Goal: Information Seeking & Learning: Learn about a topic

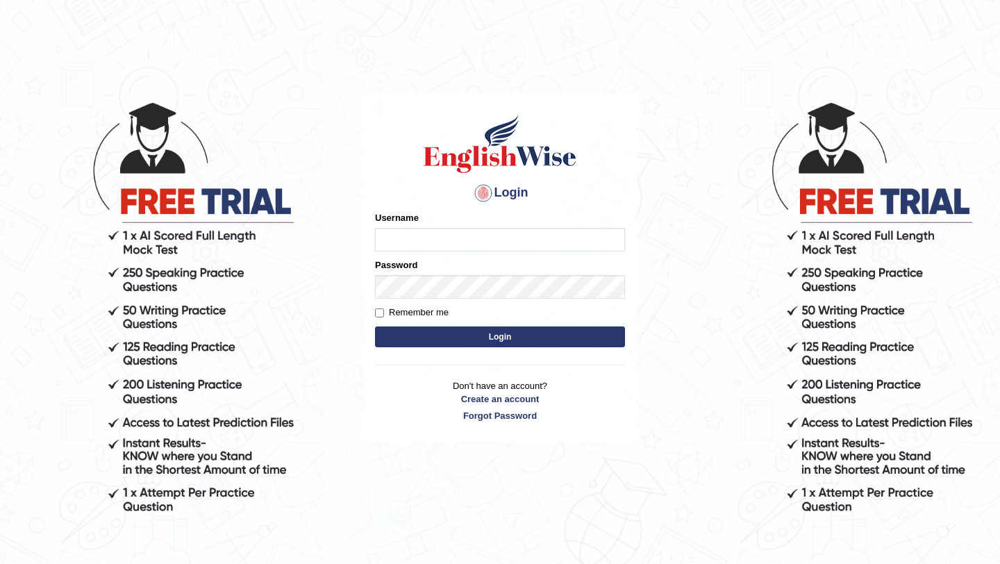
type input "burcin"
click at [528, 342] on button "Login" at bounding box center [500, 336] width 250 height 21
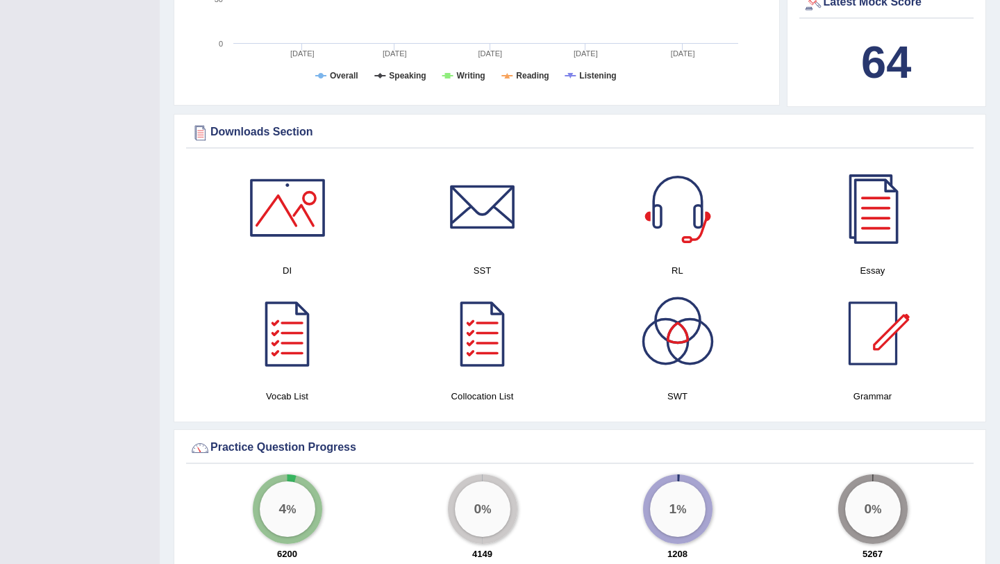
scroll to position [682, 0]
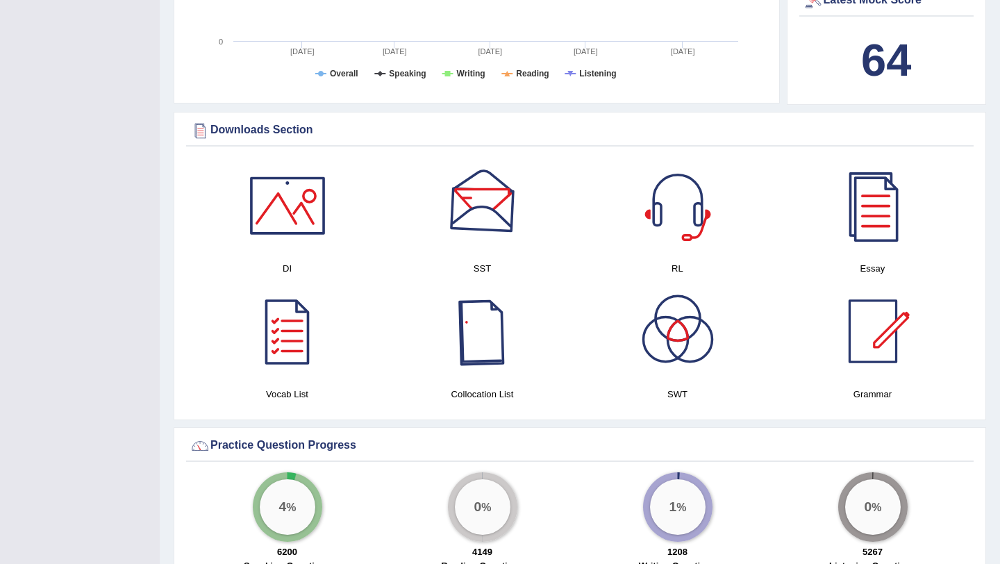
click at [488, 215] on div at bounding box center [482, 205] width 97 height 97
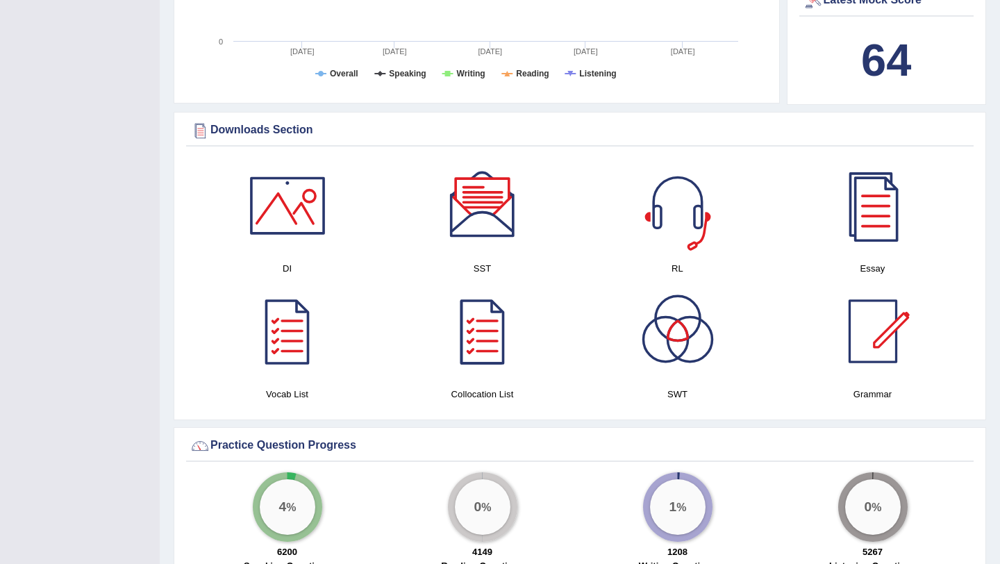
click at [679, 215] on div at bounding box center [677, 205] width 97 height 97
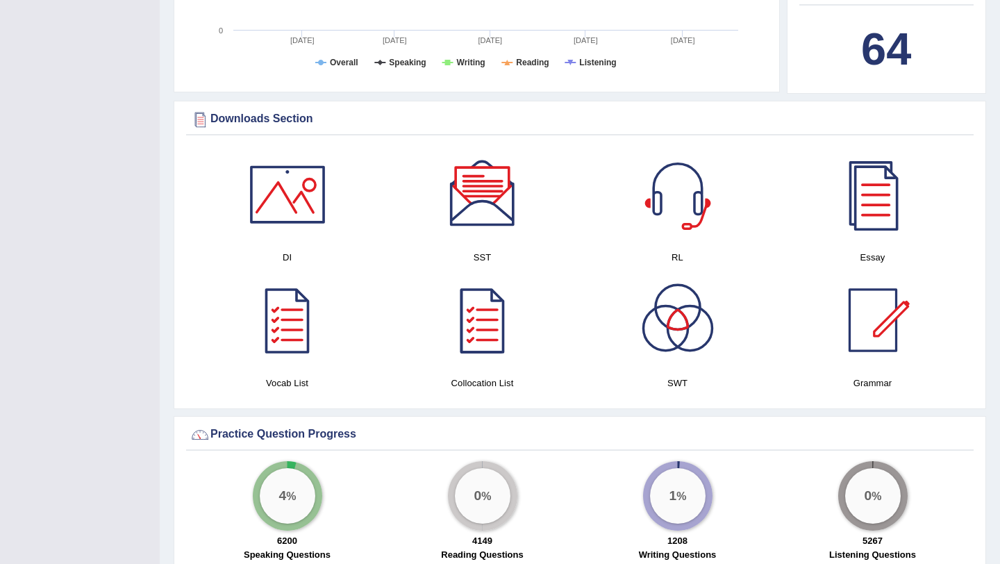
scroll to position [695, 0]
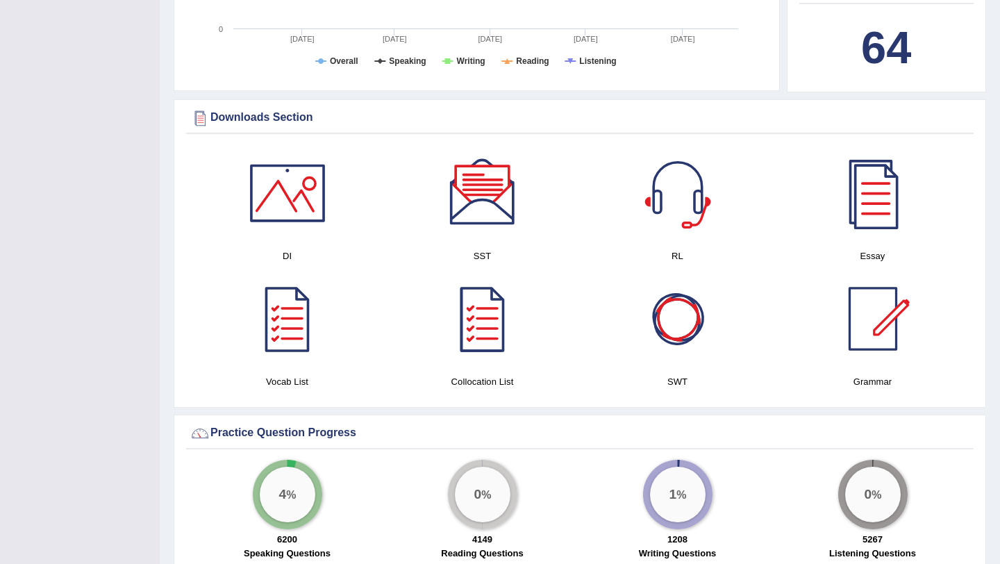
click at [685, 328] on div at bounding box center [677, 318] width 97 height 97
click at [0, 0] on div "Toggle navigation Home Practice Questions Speaking Practice Read Aloud Repeat S…" at bounding box center [500, 548] width 1000 height 2486
click at [479, 329] on div at bounding box center [482, 318] width 97 height 97
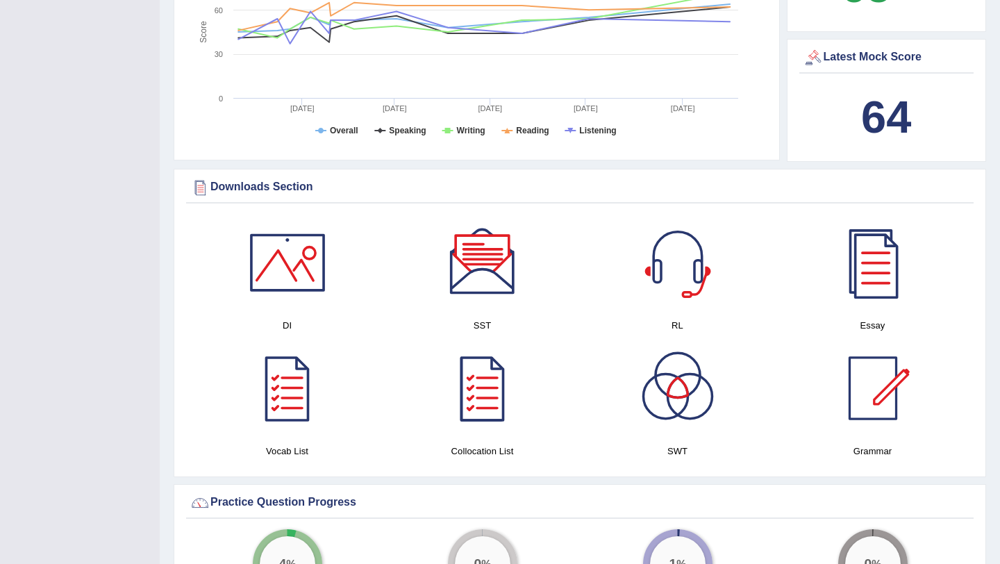
scroll to position [628, 0]
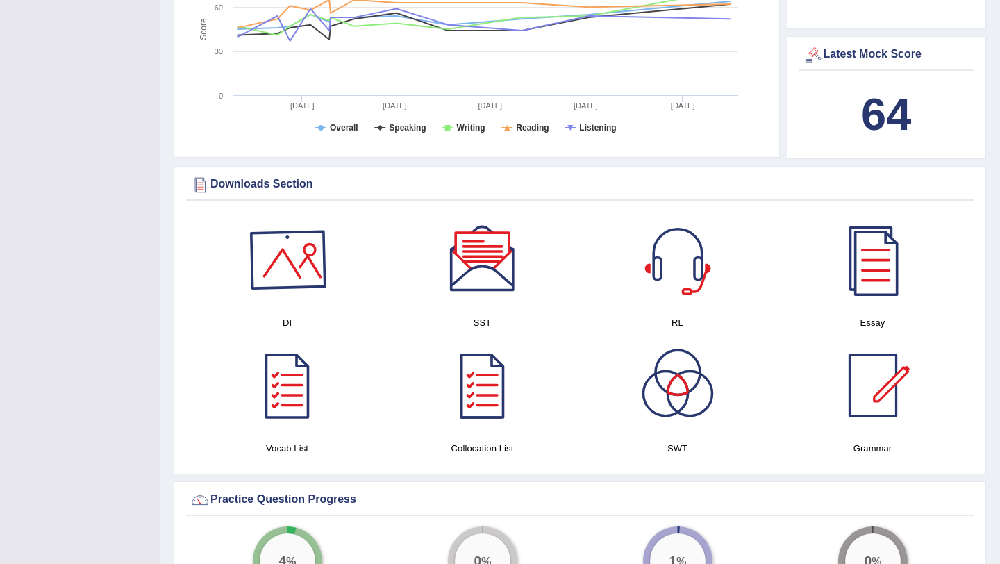
click at [305, 264] on div at bounding box center [287, 259] width 97 height 97
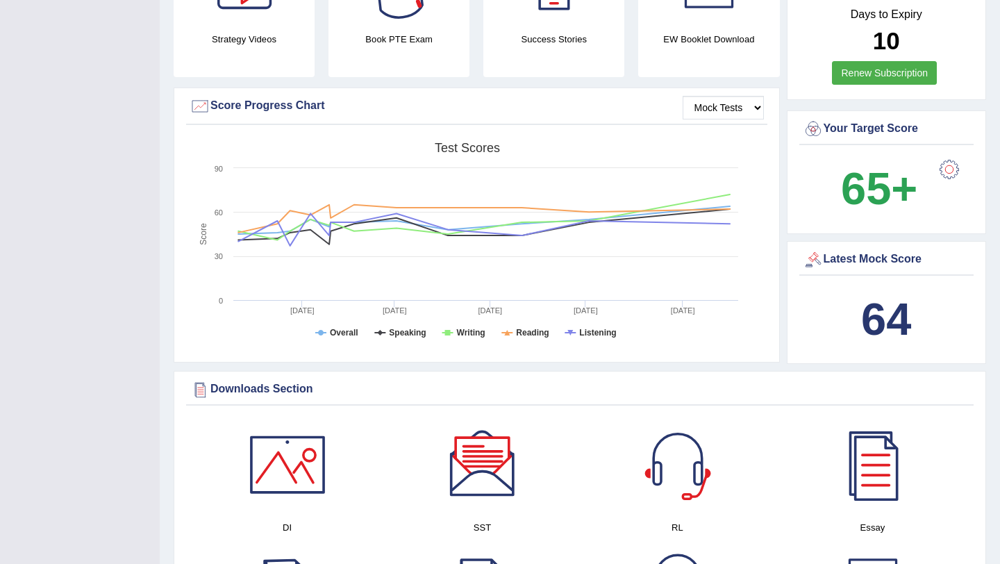
scroll to position [0, 0]
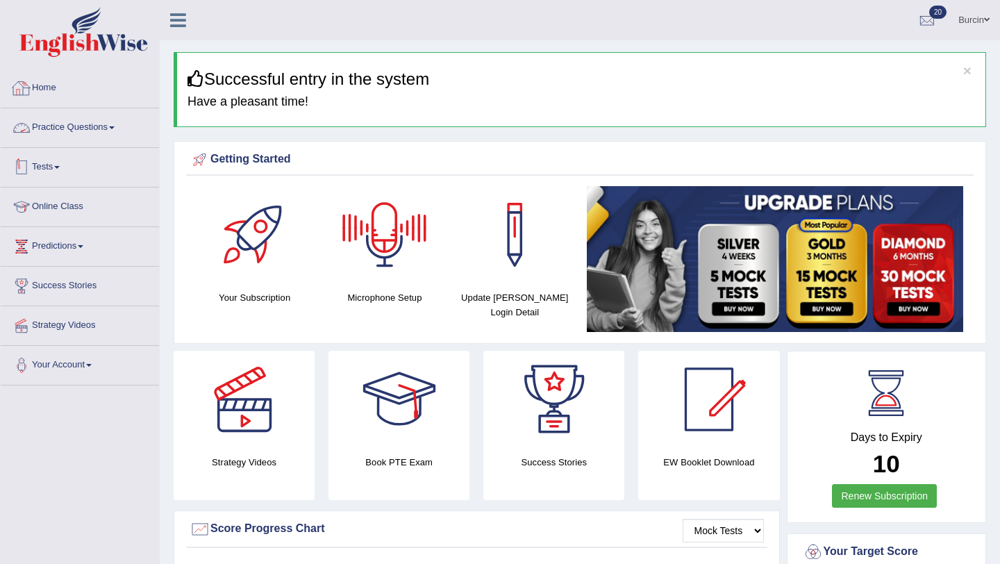
click at [82, 140] on link "Practice Questions" at bounding box center [80, 125] width 158 height 35
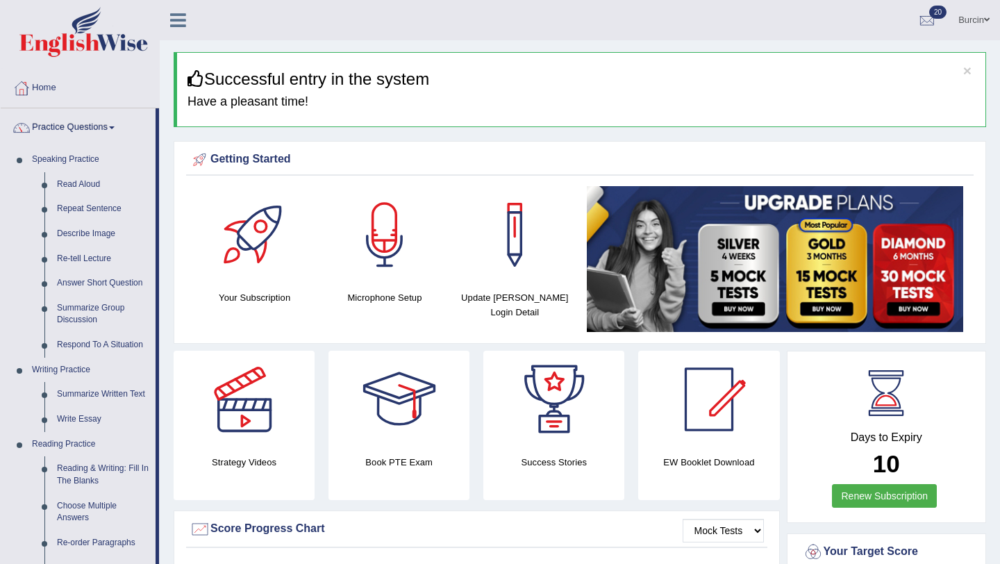
scroll to position [638, 0]
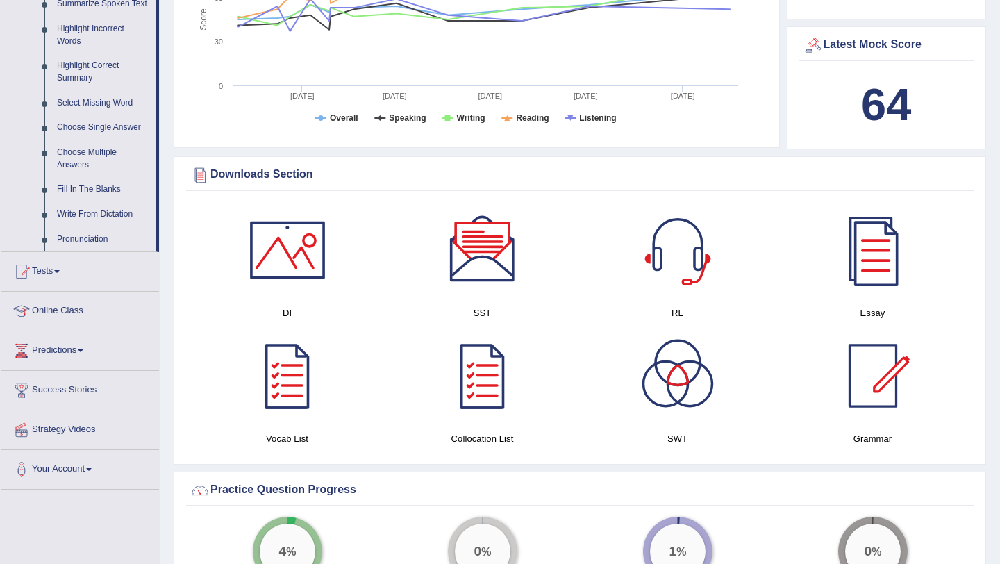
click at [82, 140] on link "Choose Single Answer" at bounding box center [103, 127] width 105 height 25
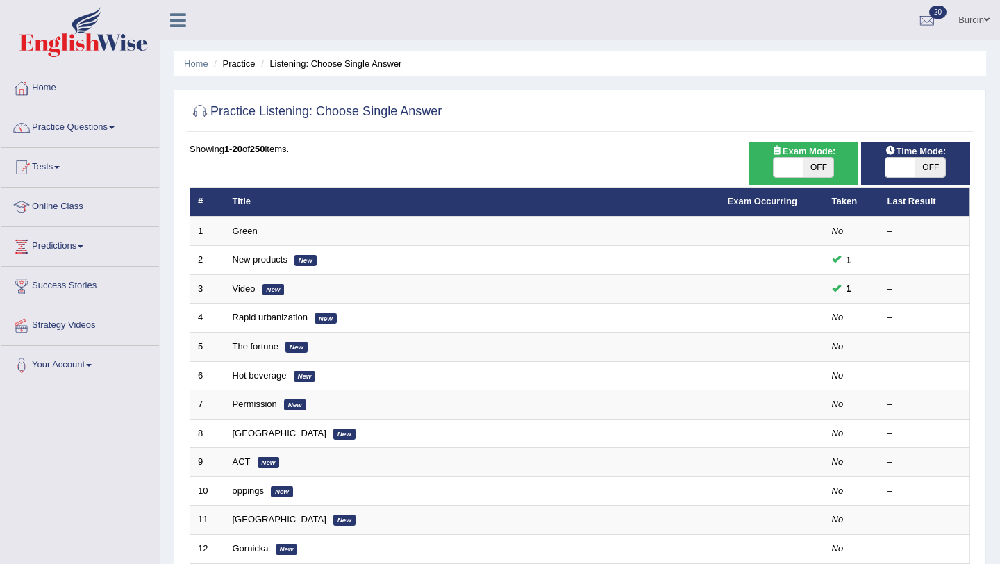
click at [74, 108] on link "Practice Questions" at bounding box center [80, 125] width 158 height 35
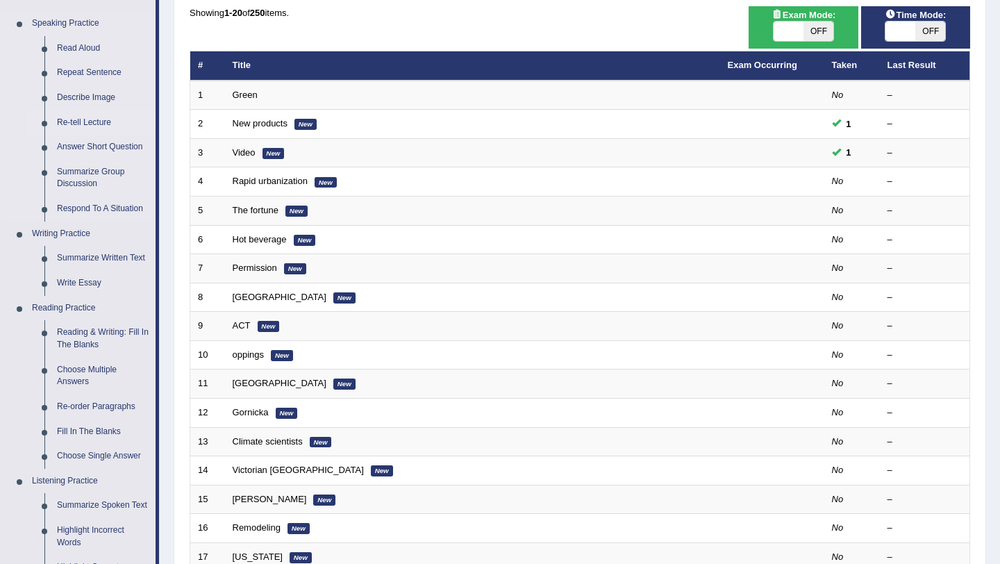
scroll to position [141, 0]
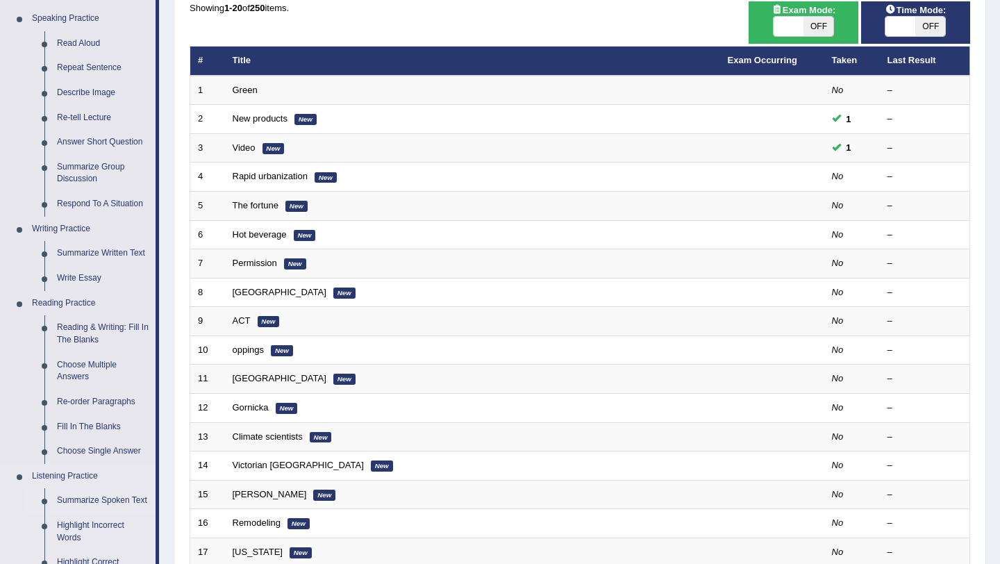
click at [85, 498] on link "Summarize Spoken Text" at bounding box center [103, 500] width 105 height 25
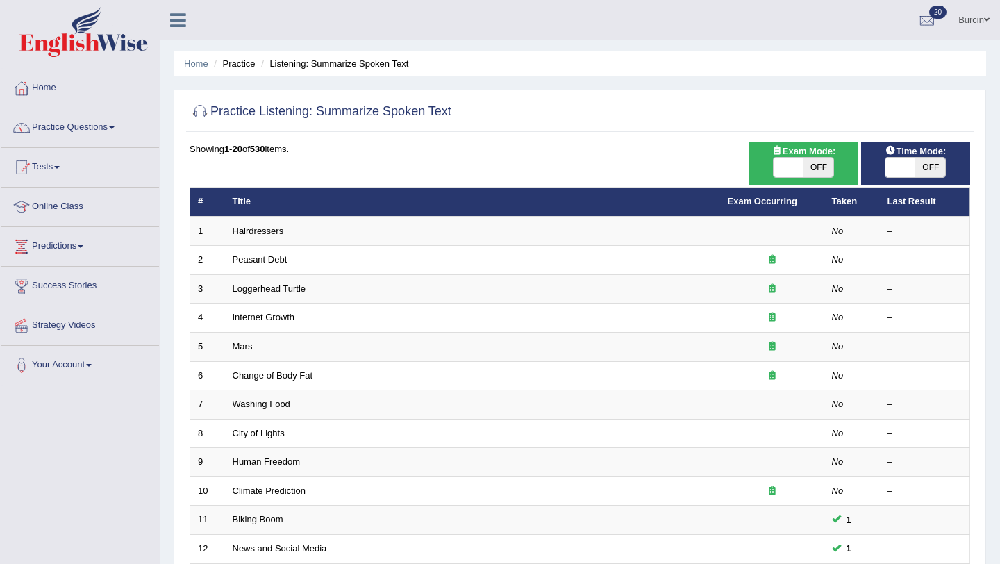
click at [938, 167] on span "OFF" at bounding box center [930, 167] width 30 height 19
checkbox input "true"
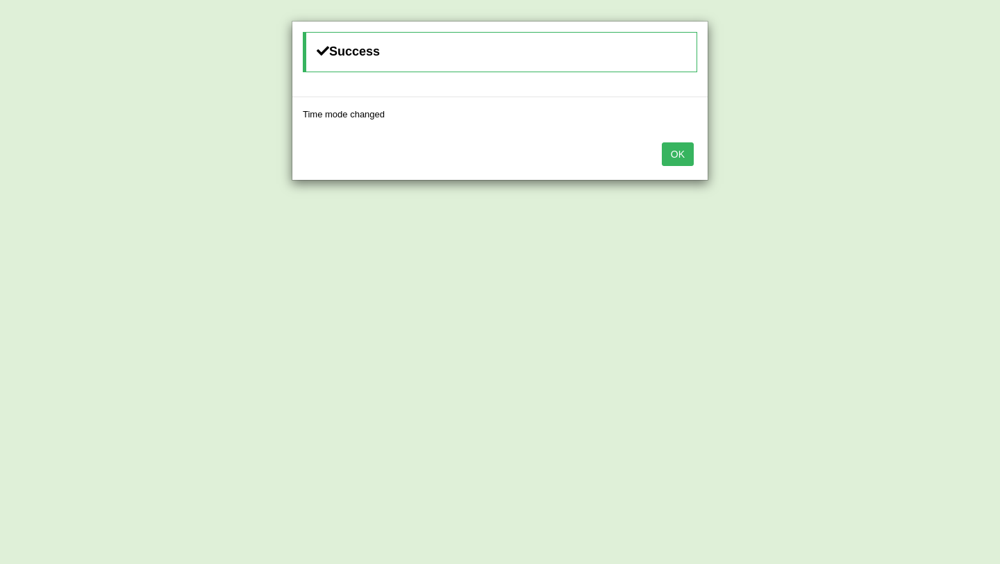
click at [667, 153] on button "OK" at bounding box center [678, 154] width 32 height 24
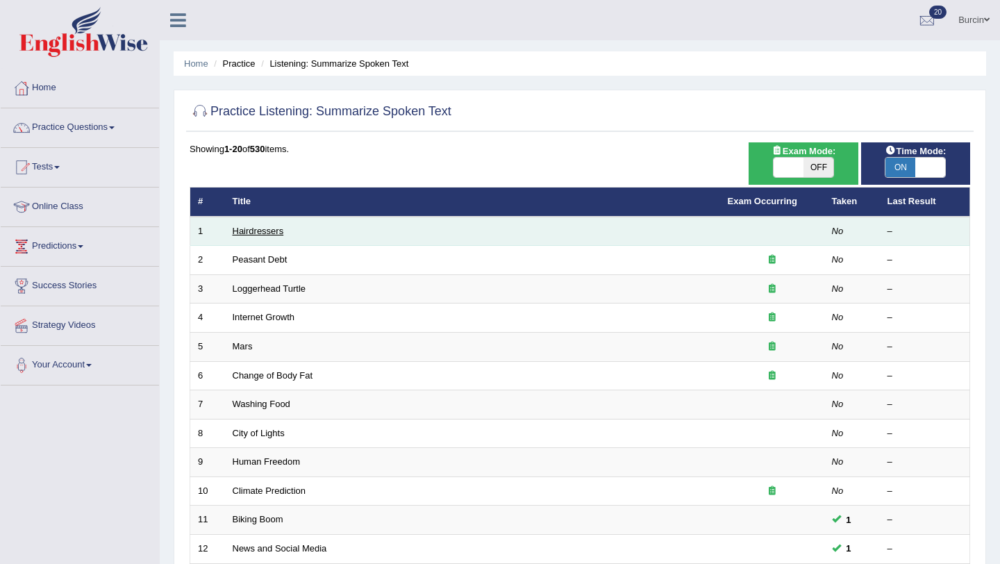
click at [266, 235] on link "Hairdressers" at bounding box center [258, 231] width 51 height 10
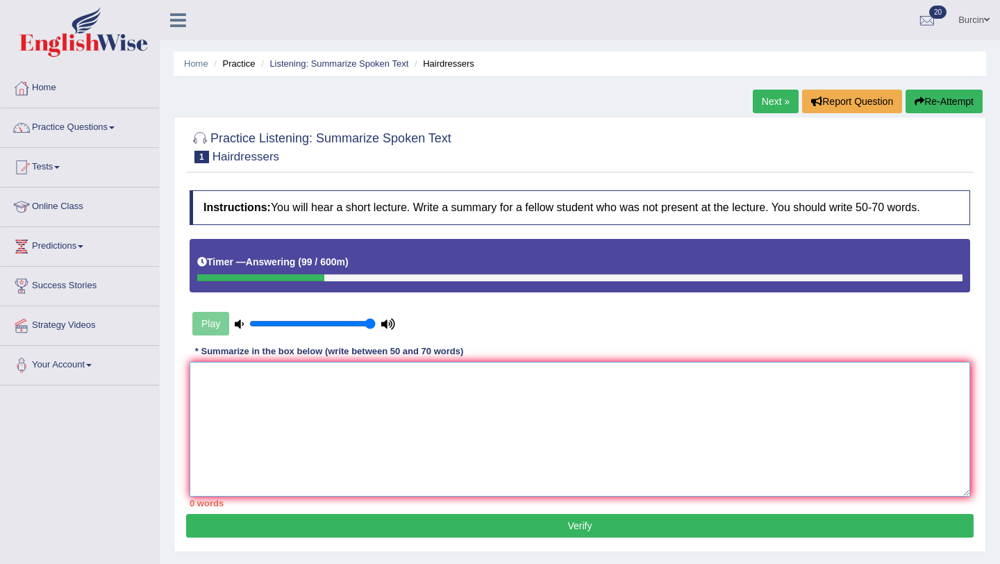
click at [236, 404] on textarea at bounding box center [580, 429] width 781 height 135
click at [224, 380] on textarea "The Noteworthy poi" at bounding box center [580, 429] width 781 height 135
click at [275, 381] on textarea "A noteworthy poi" at bounding box center [580, 429] width 781 height 135
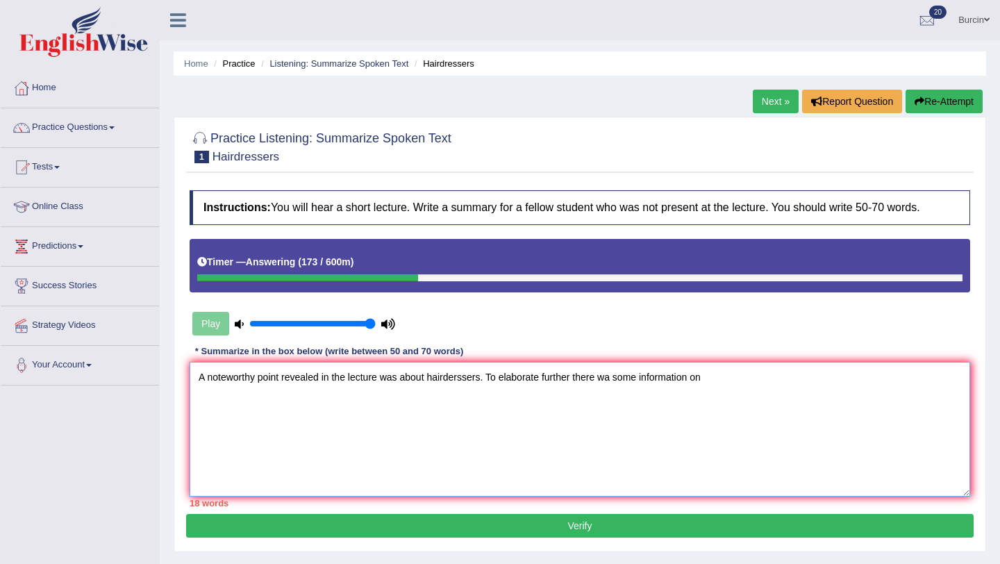
click at [611, 379] on textarea "A noteworthy point revealed in the lecture was about hairderssers. To elaborate…" at bounding box center [580, 429] width 781 height 135
click at [717, 376] on textarea "A noteworthy point revealed in the lecture was about hairderssers. To elaborate…" at bounding box center [580, 429] width 781 height 135
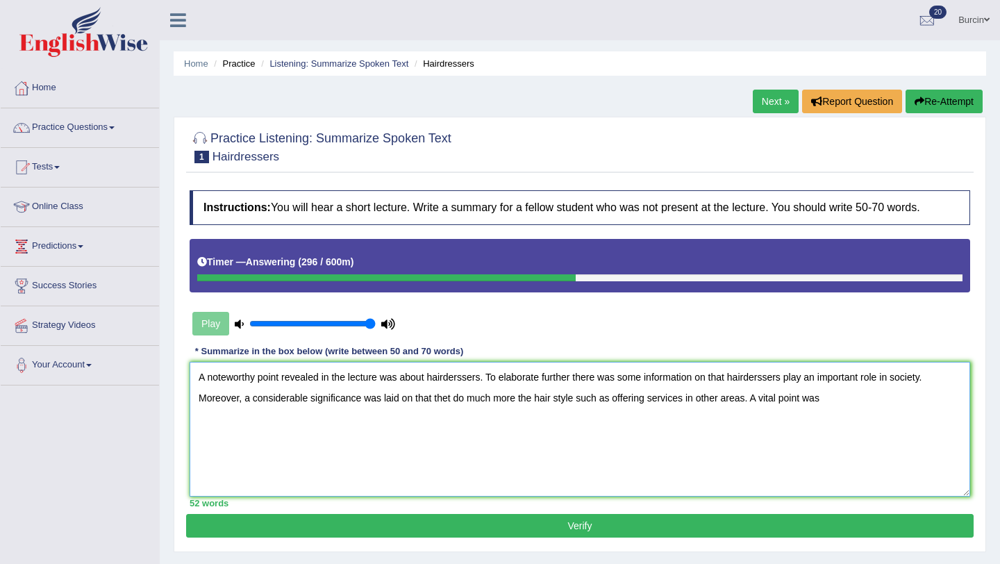
click at [758, 398] on textarea "A noteworthy point revealed in the lecture was about hairderssers. To elaborate…" at bounding box center [580, 429] width 781 height 135
click at [890, 397] on textarea "A noteworthy point revealed in the lecture was about hairderssers. To elaborate…" at bounding box center [580, 429] width 781 height 135
click at [950, 398] on textarea "A noteworthy point revealed in the lecture was about hairderssers. To elaborate…" at bounding box center [580, 429] width 781 height 135
click at [302, 417] on textarea "A noteworthy point revealed in the lecture was about hairderssers. To elaborate…" at bounding box center [580, 429] width 781 height 135
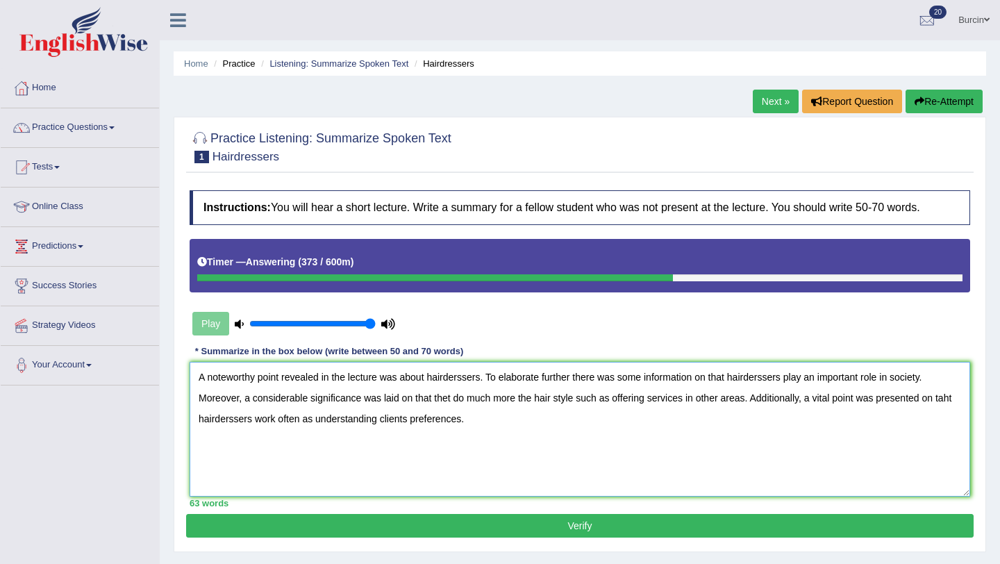
click at [957, 397] on textarea "A noteworthy point revealed in the lecture was about hairderssers. To elaborate…" at bounding box center [580, 429] width 781 height 135
click at [481, 419] on textarea "A noteworthy point revealed in the lecture was about hairderssers. To elaborate…" at bounding box center [580, 429] width 781 height 135
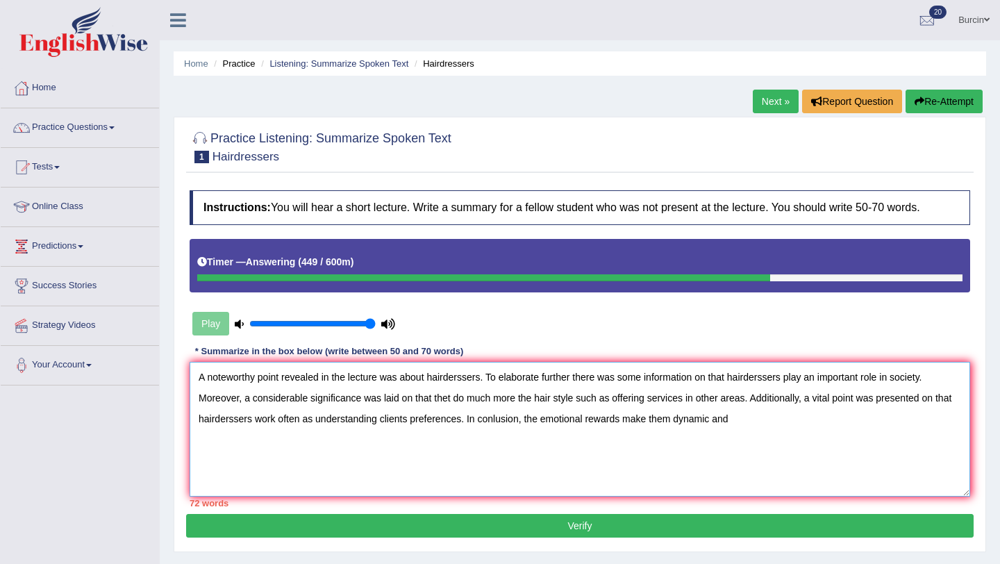
drag, startPoint x: 758, startPoint y: 397, endPoint x: 464, endPoint y: 419, distance: 294.6
click at [464, 419] on textarea "A noteworthy point revealed in the lecture was about hairderssers. To elaborate…" at bounding box center [580, 429] width 781 height 135
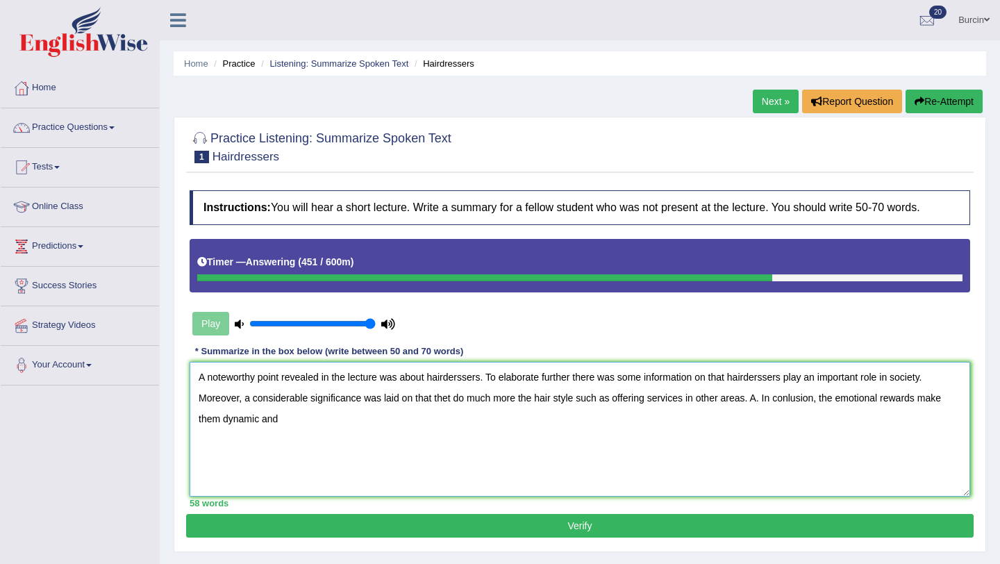
click at [285, 421] on textarea "A noteworthy point revealed in the lecture was about hairderssers. To elaborate…" at bounding box center [580, 429] width 781 height 135
click at [347, 418] on textarea "A noteworthy point revealed in the lecture was about hairderssers. To elaborate…" at bounding box center [580, 429] width 781 height 135
click at [397, 426] on textarea "A noteworthy point revealed in the lecture was about hairderssers. To elaborate…" at bounding box center [580, 429] width 781 height 135
click at [762, 401] on textarea "A noteworthy point revealed in the lecture was about hairderssers. To elaborate…" at bounding box center [580, 429] width 781 height 135
click at [342, 419] on textarea "A noteworthy point revealed in the lecture was about hairderssers. To elaborate…" at bounding box center [580, 429] width 781 height 135
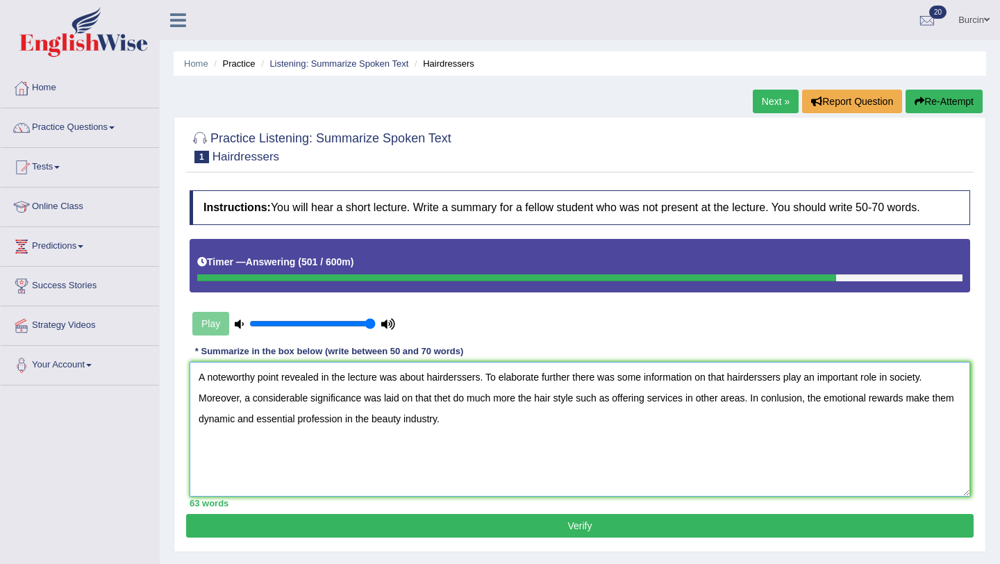
type textarea "A noteworthy point revealed in the lecture was about hairderssers. To elaborate…"
click at [458, 524] on button "Verify" at bounding box center [580, 526] width 788 height 24
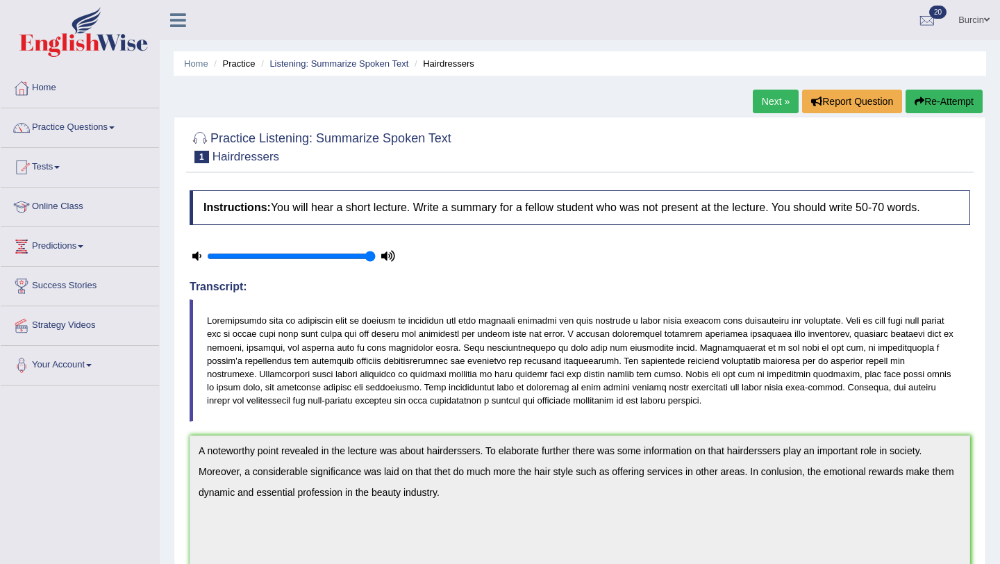
click at [945, 101] on button "Re-Attempt" at bounding box center [944, 102] width 77 height 24
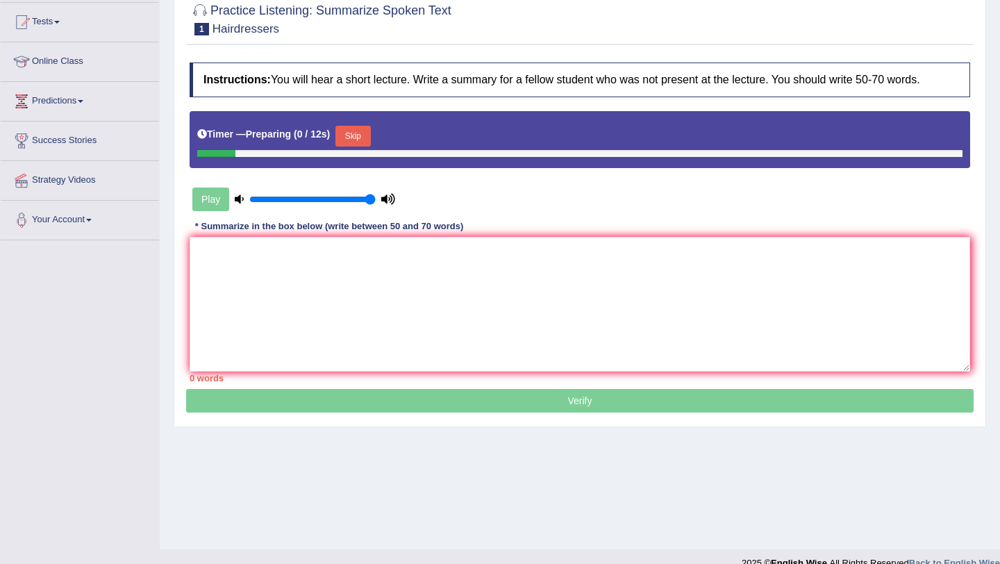
scroll to position [165, 0]
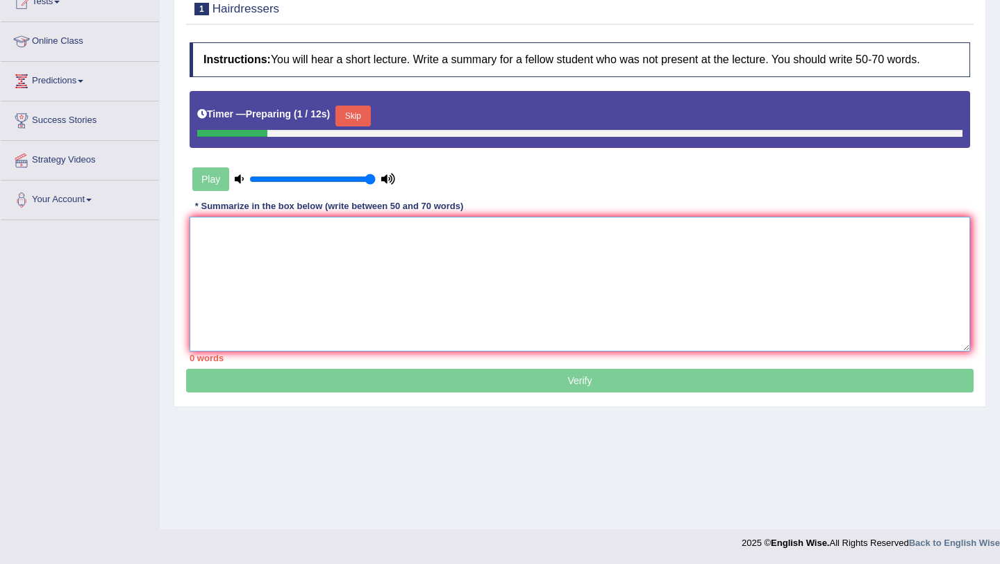
click at [249, 256] on textarea at bounding box center [580, 284] width 781 height 135
paste textarea "A noteworthy point revealed in the lecture was about hairderssers. To elaborate…"
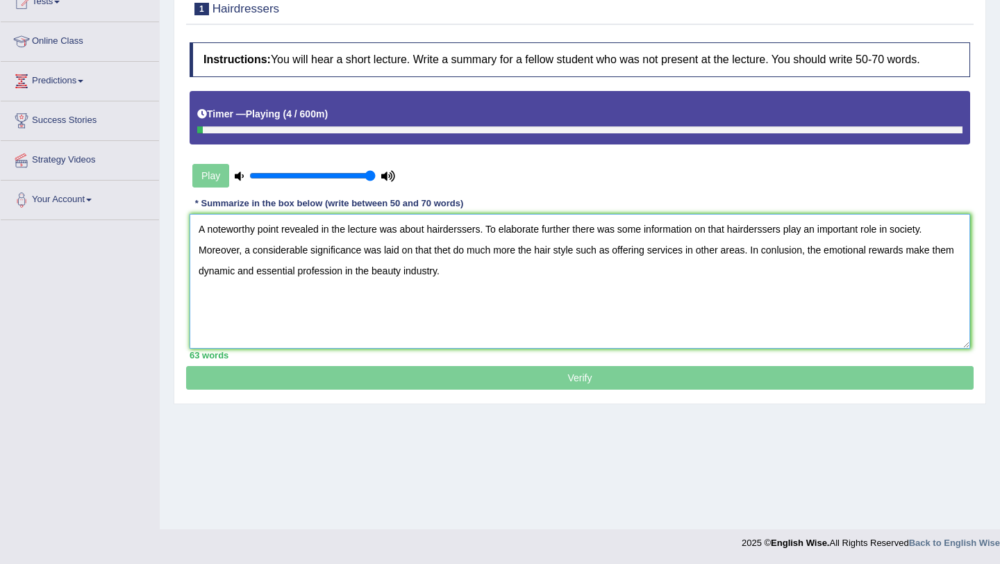
click at [454, 251] on textarea "A noteworthy point revealed in the lecture was about hairderssers. To elaborate…" at bounding box center [580, 281] width 781 height 135
click at [762, 253] on textarea "A noteworthy point revealed in the lecture was about hairderssers. To elaborate…" at bounding box center [580, 281] width 781 height 135
click at [461, 232] on textarea "A noteworthy point revealed in the lecture was about hairderssers. To elaborate…" at bounding box center [580, 281] width 781 height 135
click at [761, 231] on textarea "A noteworthy point revealed in the lecture was about hairdressers. To elaborate…" at bounding box center [580, 281] width 781 height 135
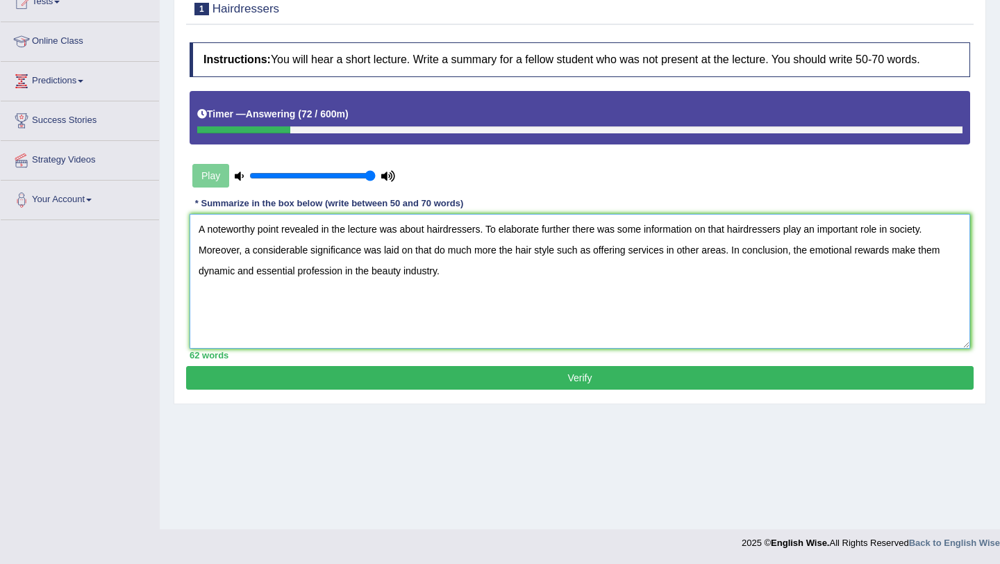
type textarea "A noteworthy point revealed in the lecture was about hairdressers. To elaborate…"
click at [535, 380] on button "Verify" at bounding box center [580, 378] width 788 height 24
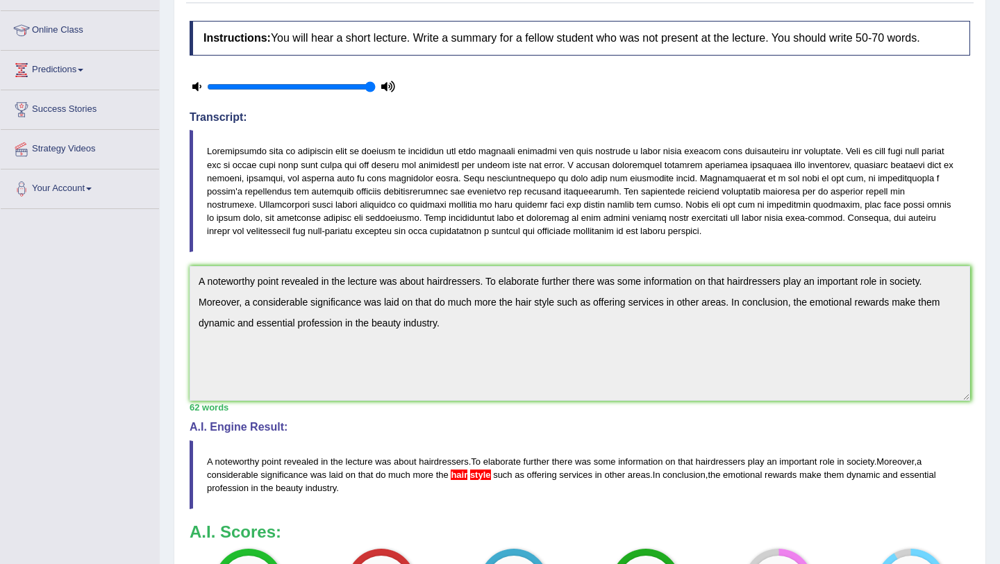
scroll to position [0, 0]
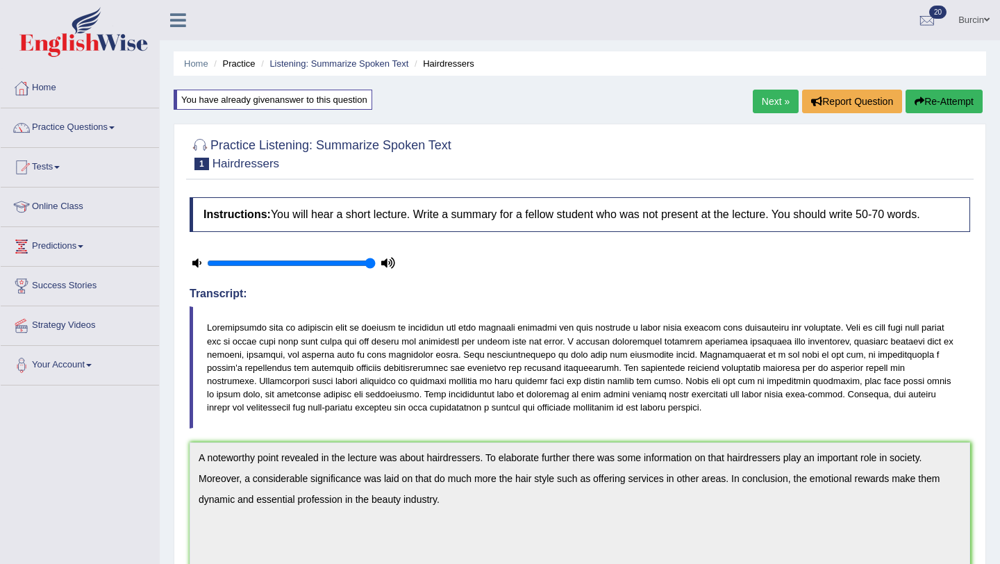
click at [923, 105] on button "Re-Attempt" at bounding box center [944, 102] width 77 height 24
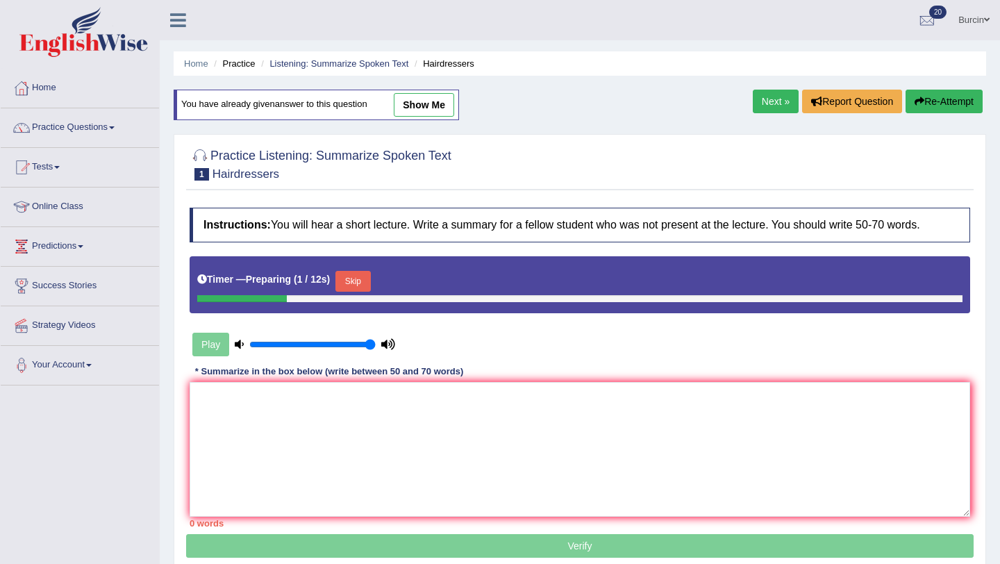
click at [354, 279] on button "Skip" at bounding box center [352, 281] width 35 height 21
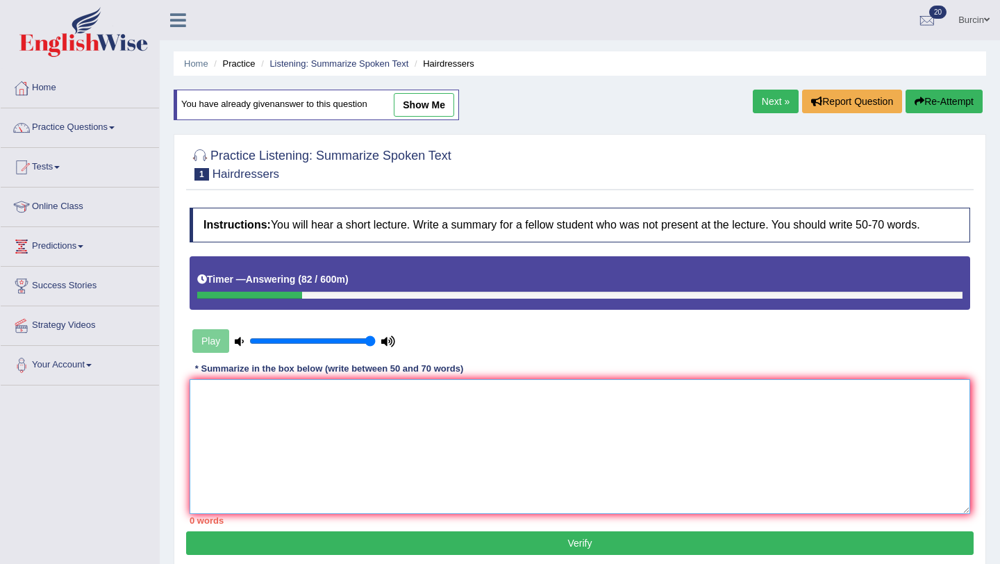
click at [327, 402] on textarea at bounding box center [580, 446] width 781 height 135
paste textarea "A noteworthy point revealed in the lecture was about hairdressers. To elaborate…"
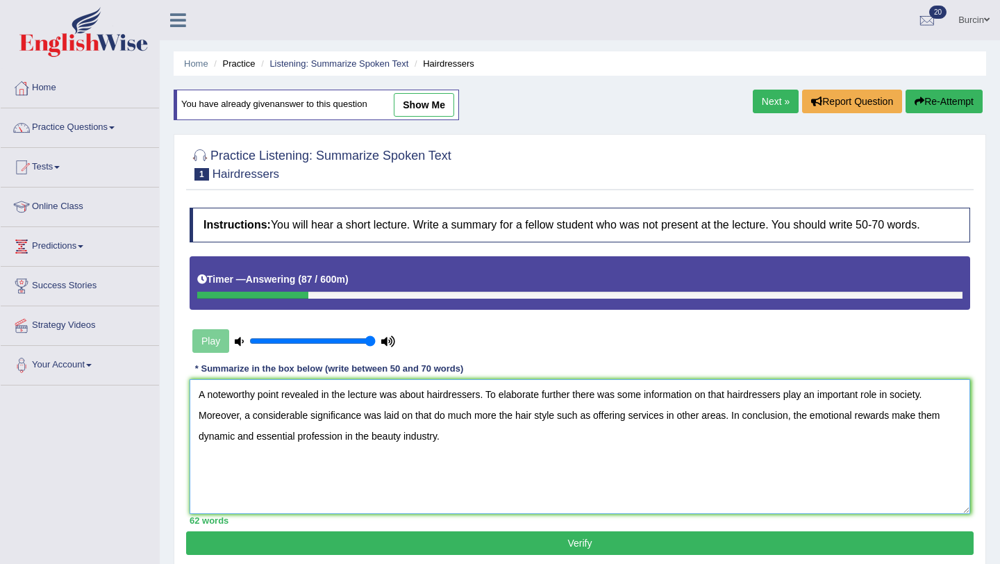
click at [538, 415] on textarea "A noteworthy point revealed in the lecture was about hairdressers. To elaborate…" at bounding box center [580, 446] width 781 height 135
type textarea "A noteworthy point revealed in the lecture was about hairdressers. To elaborate…"
click at [595, 544] on button "Verify" at bounding box center [580, 543] width 788 height 24
